Goal: Task Accomplishment & Management: Complete application form

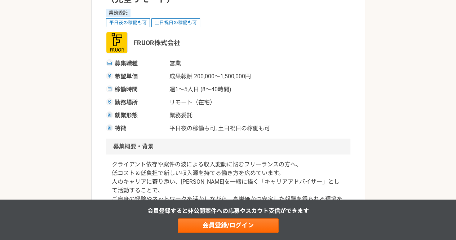
scroll to position [142, 0]
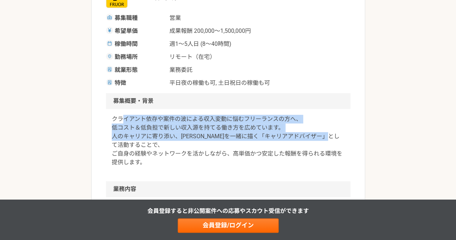
drag, startPoint x: 125, startPoint y: 115, endPoint x: 143, endPoint y: 144, distance: 34.6
click at [143, 144] on p "クライアント依存や案件の波による収入変動に悩むフリーランスの方へ、 低コスト＆低負担で新しい収入源を持てる働き方を広めています。 人のキャリアに寄り添い、[P…" at bounding box center [228, 141] width 233 height 52
click at [143, 144] on p "クライアント依存や案件の波による収入変動に悩むフリーランスの方へ、 低コスト＆低負担で新しい収入源を持てる働き方を広めています。 人のキャリアに寄り添い、未来…" at bounding box center [228, 141] width 233 height 52
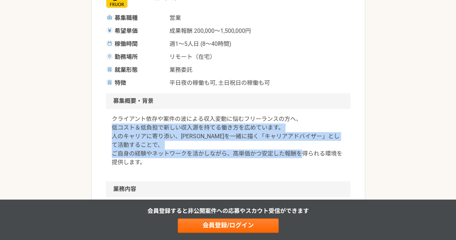
drag, startPoint x: 112, startPoint y: 127, endPoint x: 134, endPoint y: 161, distance: 40.9
click at [134, 161] on p "クライアント依存や案件の波による収入変動に悩むフリーランスの方へ、 低コスト＆低負担で新しい収入源を持てる働き方を広めています。 人のキャリアに寄り添い、未来…" at bounding box center [228, 141] width 233 height 52
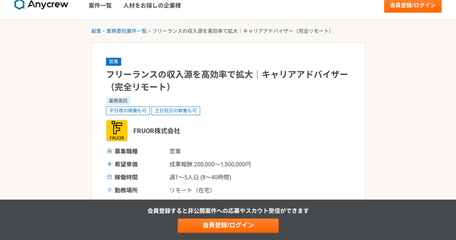
scroll to position [0, 0]
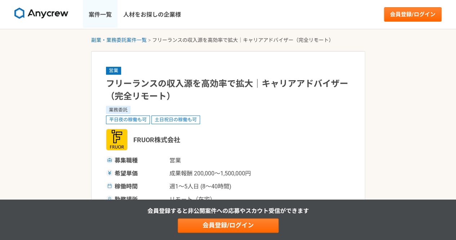
click at [101, 13] on link "案件一覧" at bounding box center [100, 14] width 35 height 29
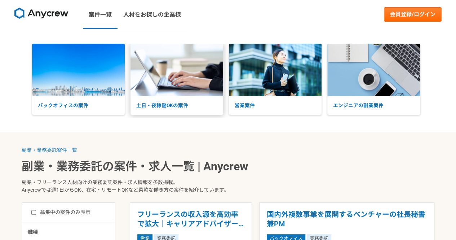
scroll to position [19, 0]
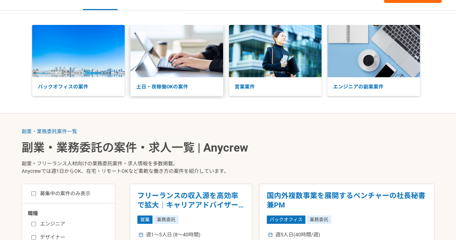
click at [141, 93] on p "土日・夜稼働OKの案件" at bounding box center [176, 86] width 93 height 19
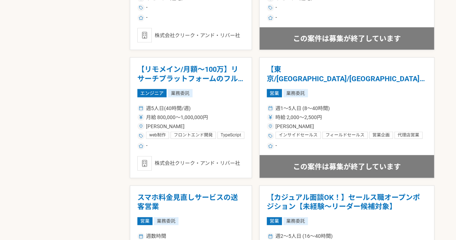
scroll to position [786, 0]
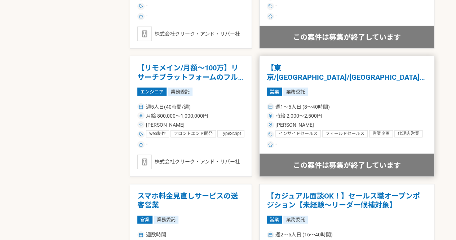
drag, startPoint x: 316, startPoint y: 65, endPoint x: 301, endPoint y: 85, distance: 24.9
click at [301, 85] on article "【東京/大阪/愛知】展示会スタッフ募集！時給2,000円！ 営業 業務委託 週1〜5人日 (8〜40時間) 時給 2,000〜2,500円 東京都 インサイド…" at bounding box center [346, 116] width 175 height 121
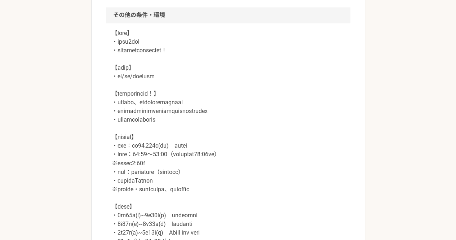
scroll to position [522, 0]
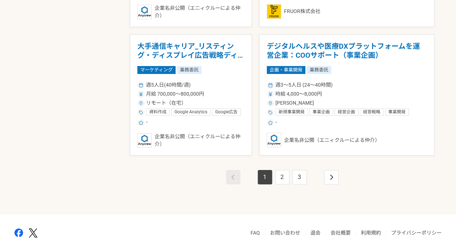
scroll to position [1264, 0]
click at [281, 169] on link "2" at bounding box center [282, 176] width 14 height 14
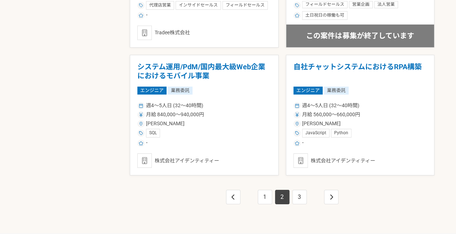
scroll to position [1243, 0]
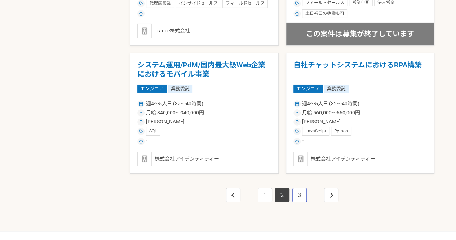
click at [302, 193] on link "3" at bounding box center [299, 195] width 14 height 14
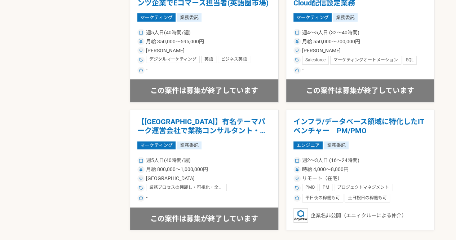
scroll to position [1197, 0]
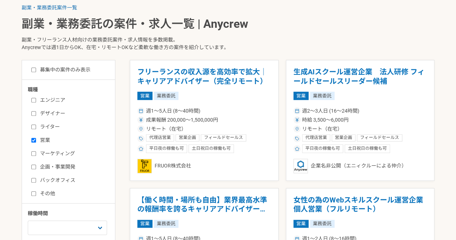
scroll to position [143, 0]
drag, startPoint x: 308, startPoint y: 68, endPoint x: 294, endPoint y: 87, distance: 23.0
click at [294, 87] on article "生成AIスクール運営企業　法人研修 フィールドセールスリーダー候補 営業 業務委託 週2〜3人日 (16〜24時間) 時給 3,500〜6,000円 リモート…" at bounding box center [360, 119] width 149 height 121
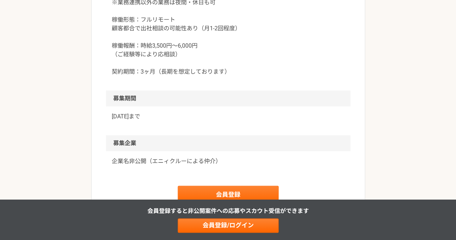
scroll to position [917, 0]
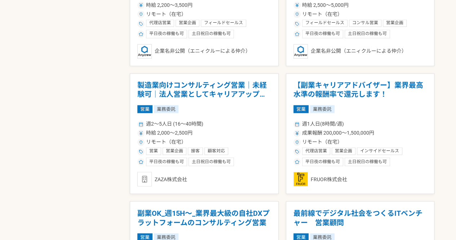
scroll to position [513, 0]
drag, startPoint x: 172, startPoint y: 87, endPoint x: 77, endPoint y: 109, distance: 96.9
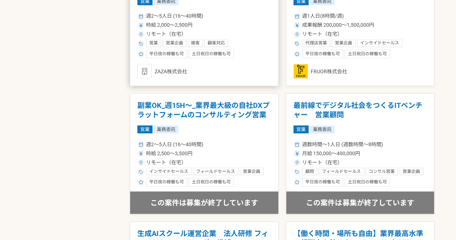
scroll to position [615, 0]
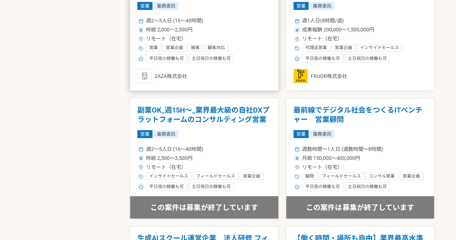
click at [161, 122] on h1 "副業OK_週15H〜_業界最大級の自社DXプラットフォームのコンサルティング営業" at bounding box center [204, 114] width 134 height 18
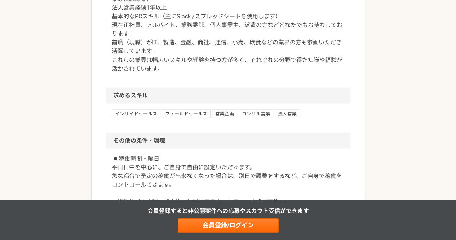
scroll to position [626, 0]
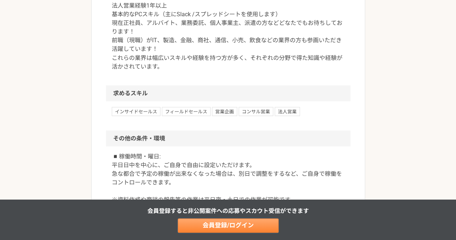
click at [193, 230] on link "会員登録/ログイン" at bounding box center [228, 225] width 101 height 14
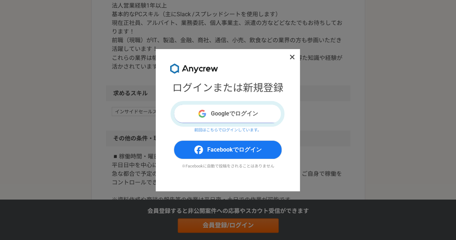
click at [223, 115] on button "Googleでログイン" at bounding box center [228, 113] width 108 height 19
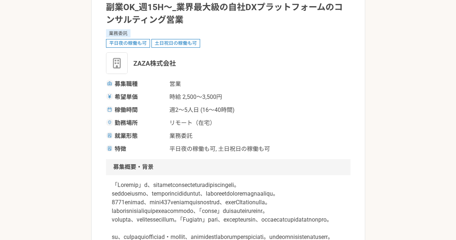
scroll to position [90, 0]
